Goal: Task Accomplishment & Management: Use online tool/utility

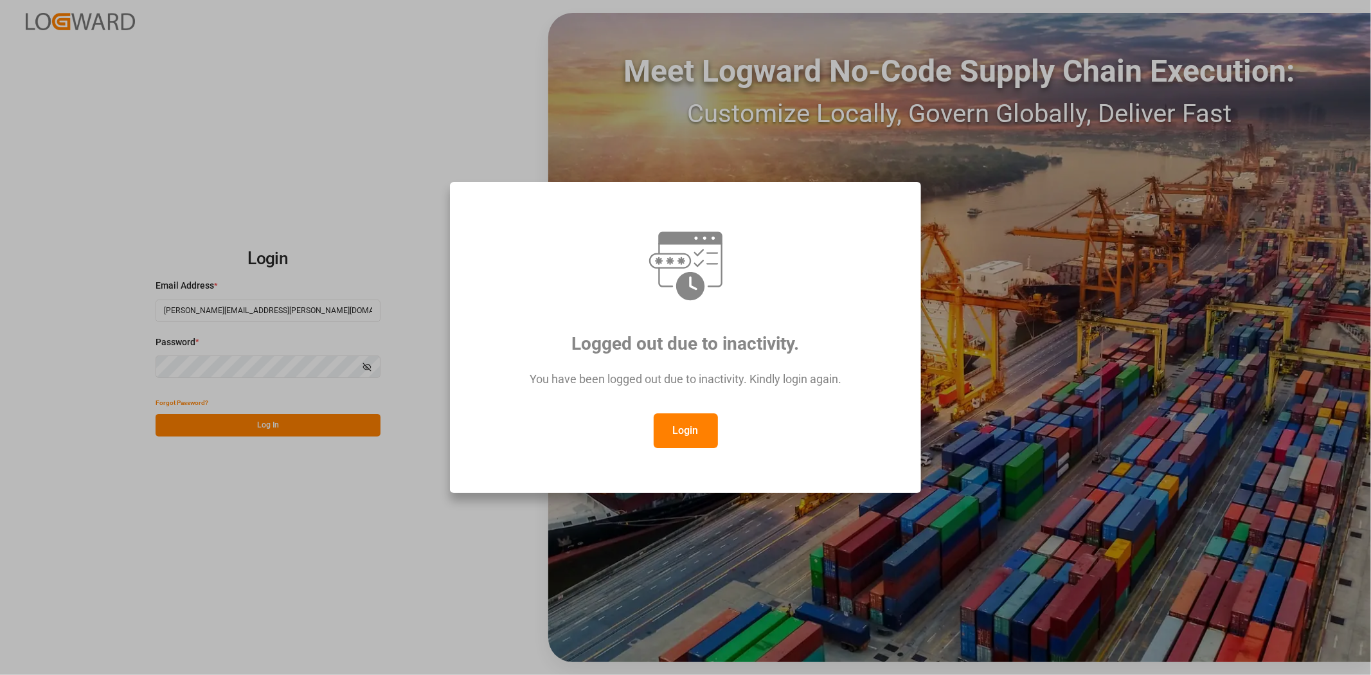
click at [678, 438] on button "Login" at bounding box center [686, 430] width 64 height 35
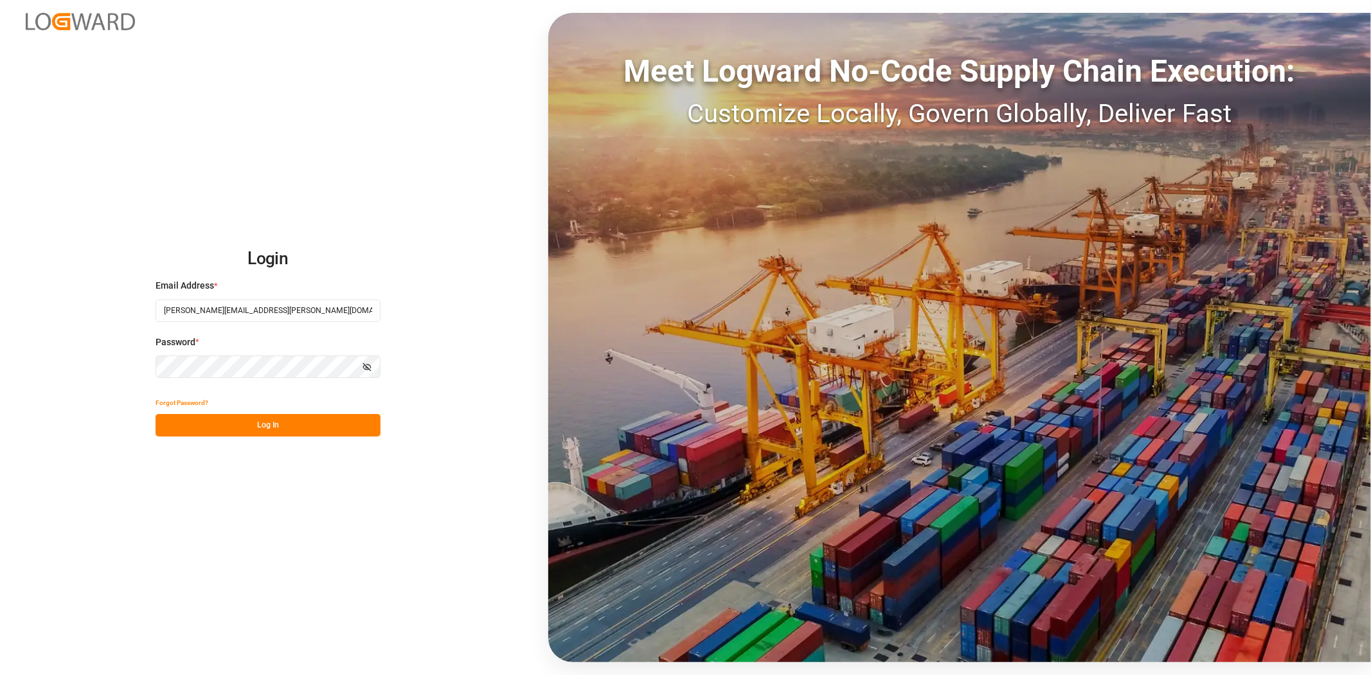
click at [307, 425] on button "Log In" at bounding box center [268, 425] width 225 height 23
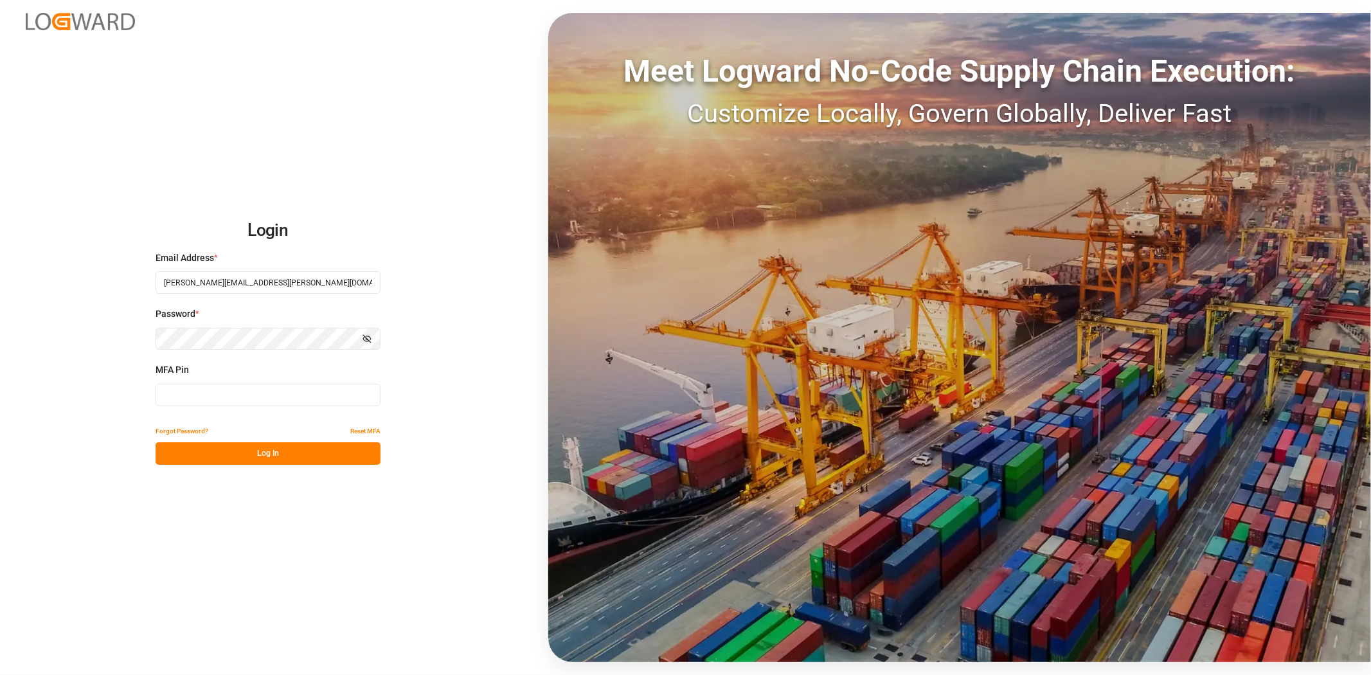
click at [262, 400] on input at bounding box center [268, 395] width 225 height 23
click at [266, 457] on button "Log In" at bounding box center [268, 453] width 225 height 23
click at [272, 391] on input "903631" at bounding box center [268, 395] width 225 height 23
drag, startPoint x: 272, startPoint y: 391, endPoint x: 134, endPoint y: 390, distance: 138.2
click at [134, 390] on div "Login Email Address * [PERSON_NAME][EMAIL_ADDRESS][PERSON_NAME][DOMAIN_NAME] Pa…" at bounding box center [685, 337] width 1371 height 675
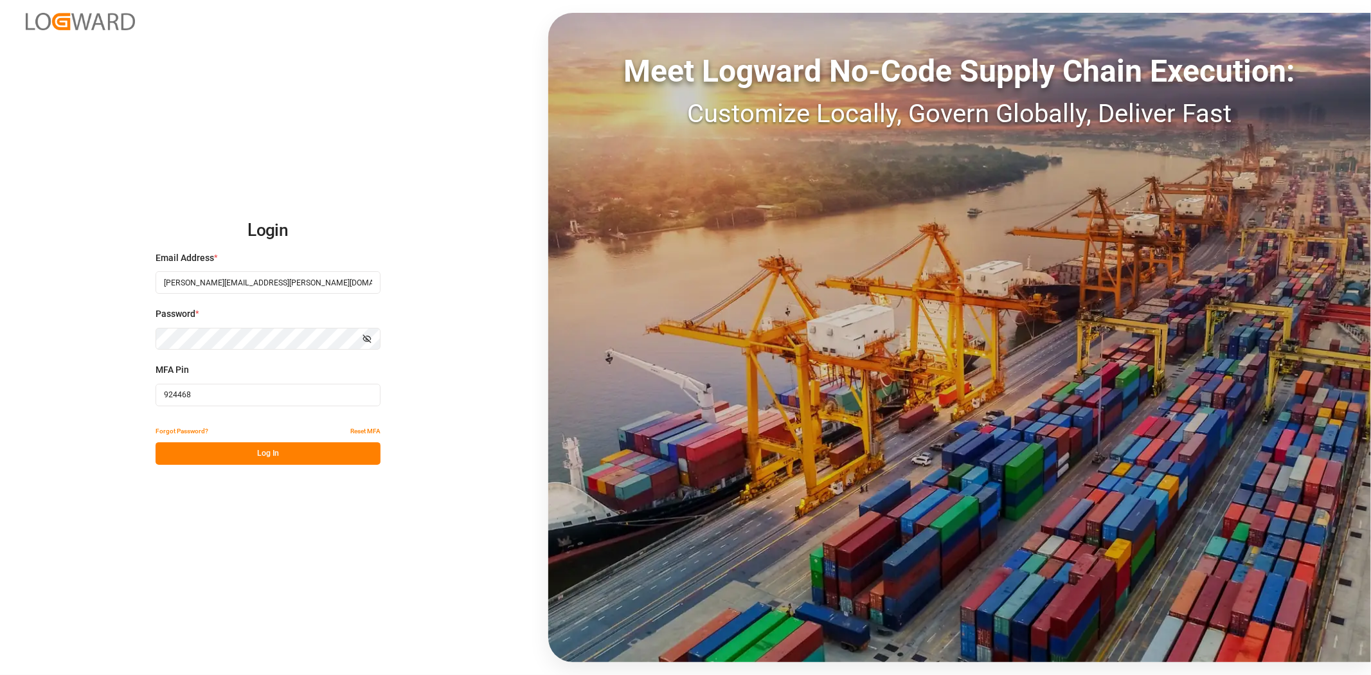
type input "924468"
click at [287, 455] on button "Log In" at bounding box center [268, 453] width 225 height 23
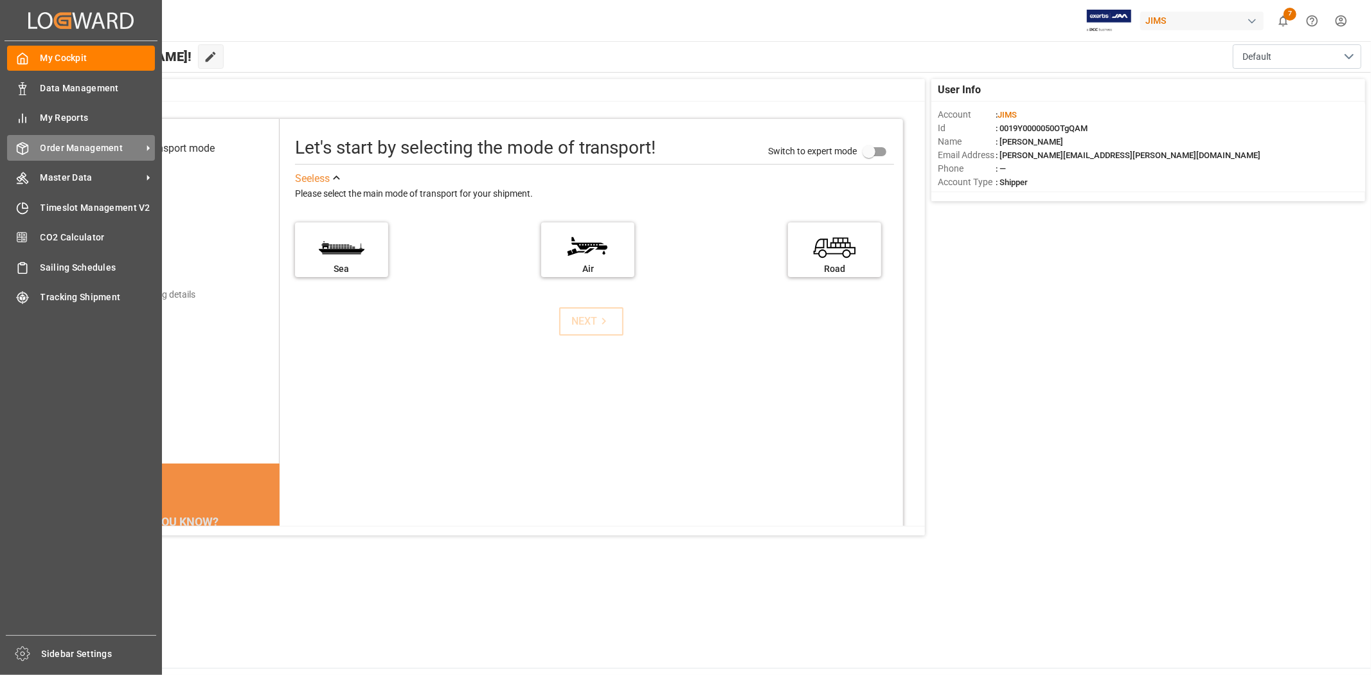
click at [87, 143] on span "Order Management" at bounding box center [92, 148] width 102 height 14
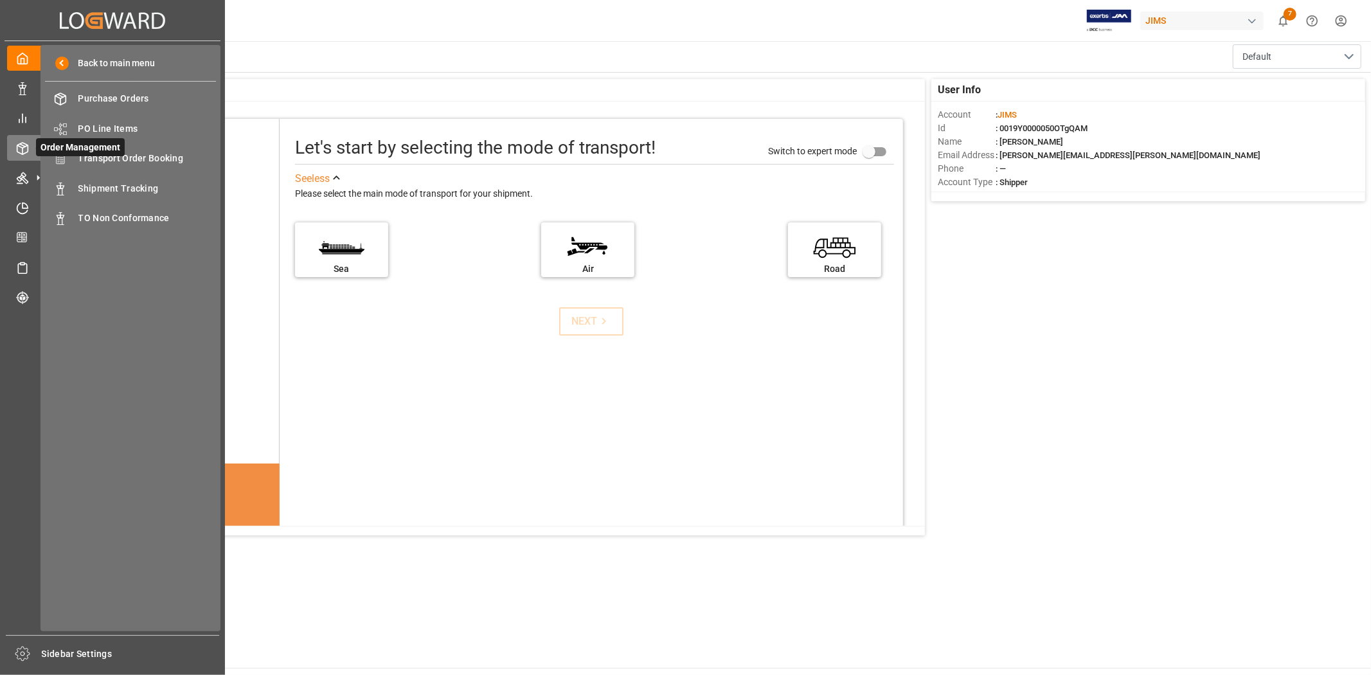
click at [95, 155] on span "Order Management" at bounding box center [80, 147] width 89 height 18
click at [148, 158] on span "Transport Order Booking" at bounding box center [147, 159] width 138 height 14
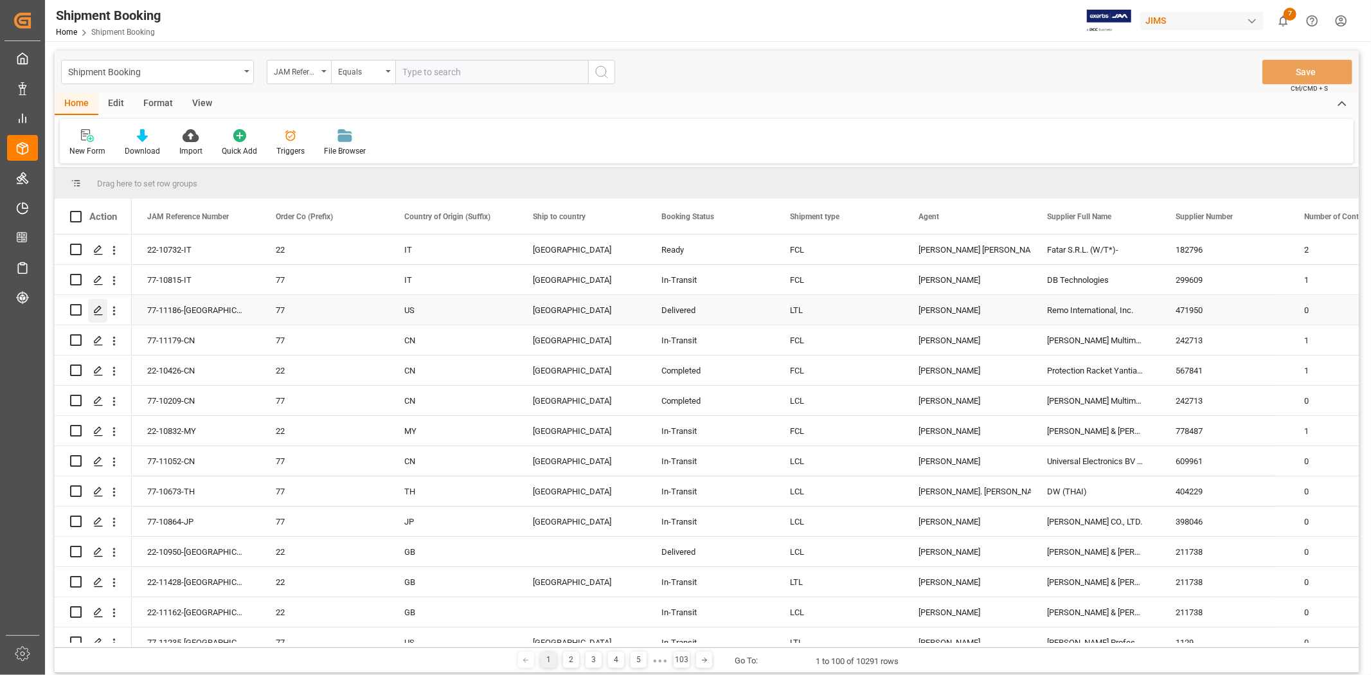
click at [100, 309] on icon "Press SPACE to select this row." at bounding box center [98, 310] width 10 height 10
